Goal: Check status: Check status

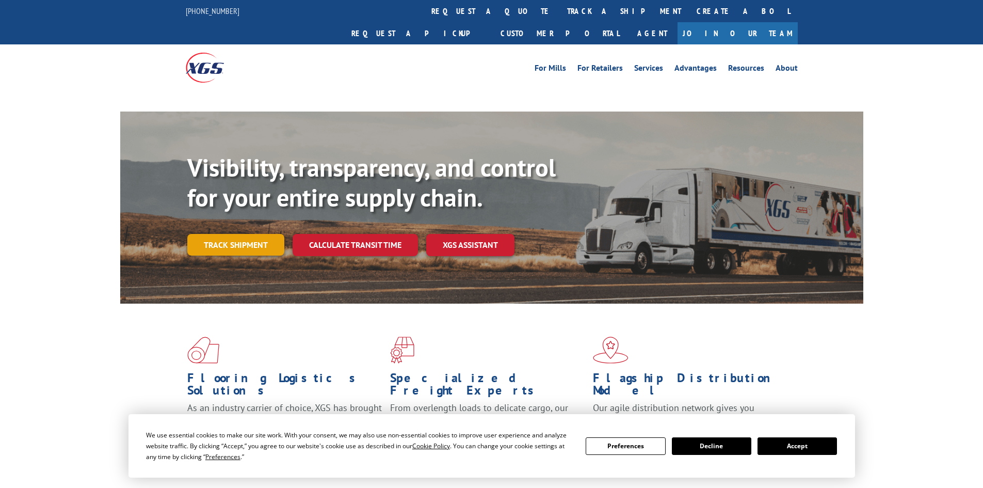
click at [245, 234] on link "Track shipment" at bounding box center [235, 245] width 97 height 22
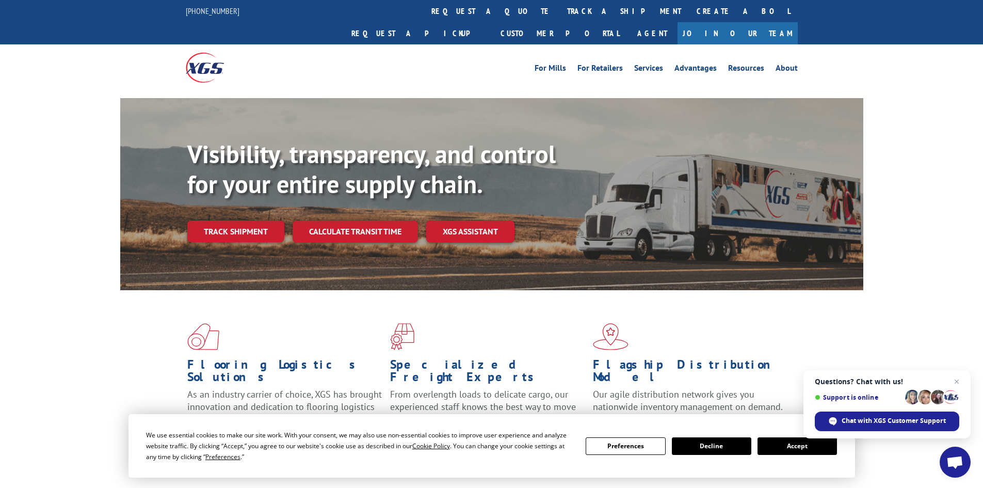
click at [781, 445] on button "Accept" at bounding box center [796, 446] width 79 height 18
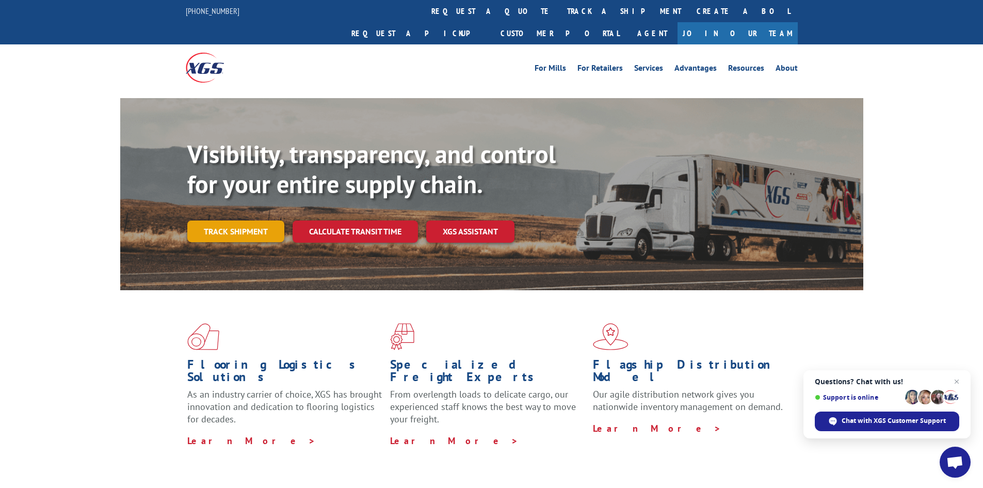
click at [240, 220] on link "Track shipment" at bounding box center [235, 231] width 97 height 22
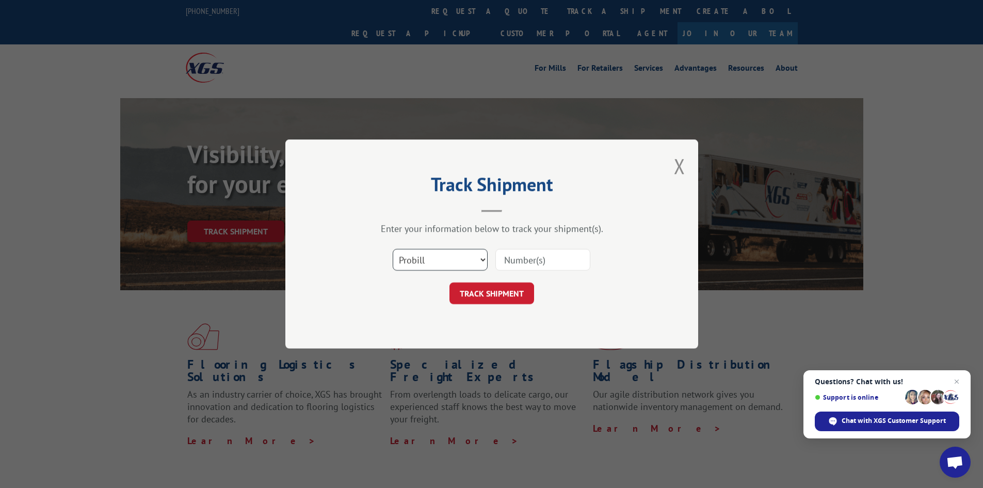
drag, startPoint x: 466, startPoint y: 266, endPoint x: 452, endPoint y: 266, distance: 13.9
click at [465, 266] on select "Select category... Probill BOL PO" at bounding box center [440, 260] width 95 height 22
select select "bol"
click at [393, 249] on select "Select category... Probill BOL PO" at bounding box center [440, 260] width 95 height 22
click at [505, 264] on input at bounding box center [542, 260] width 95 height 22
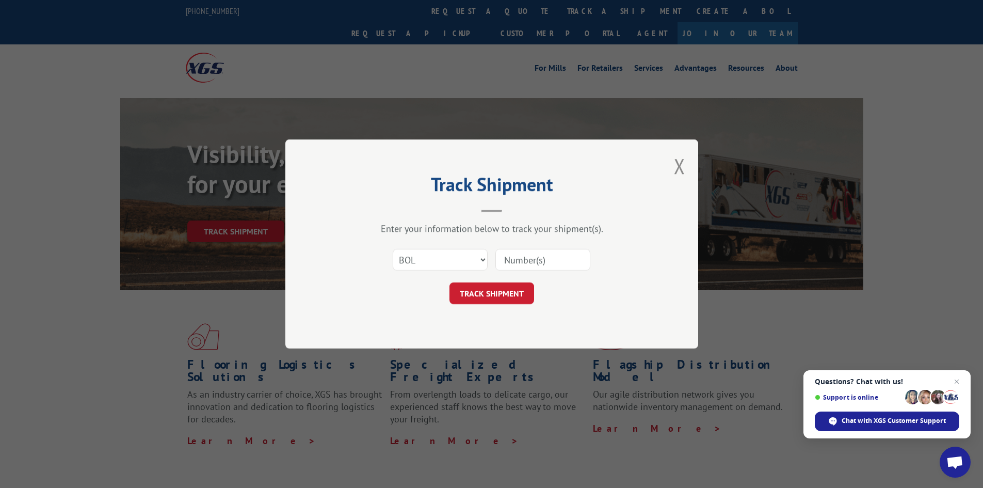
paste input "479126"
type input "479126"
click at [499, 290] on button "TRACK SHIPMENT" at bounding box center [491, 293] width 85 height 22
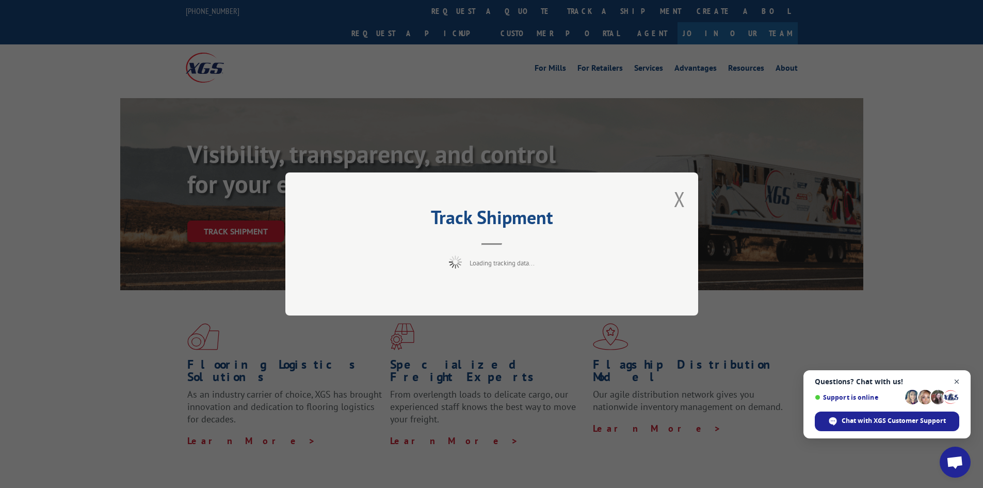
click at [956, 379] on span "Close chat" at bounding box center [956, 381] width 13 height 13
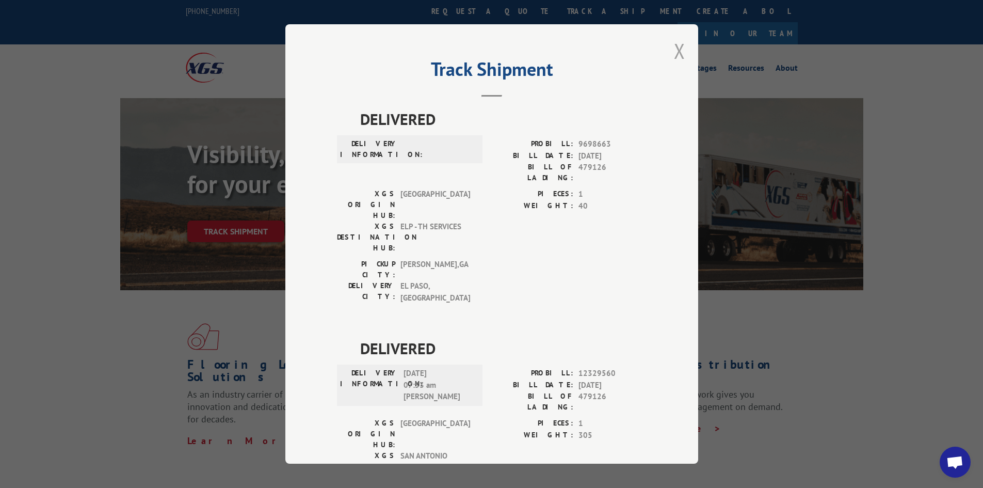
click at [674, 48] on button "Close modal" at bounding box center [679, 50] width 11 height 27
